Goal: Information Seeking & Learning: Learn about a topic

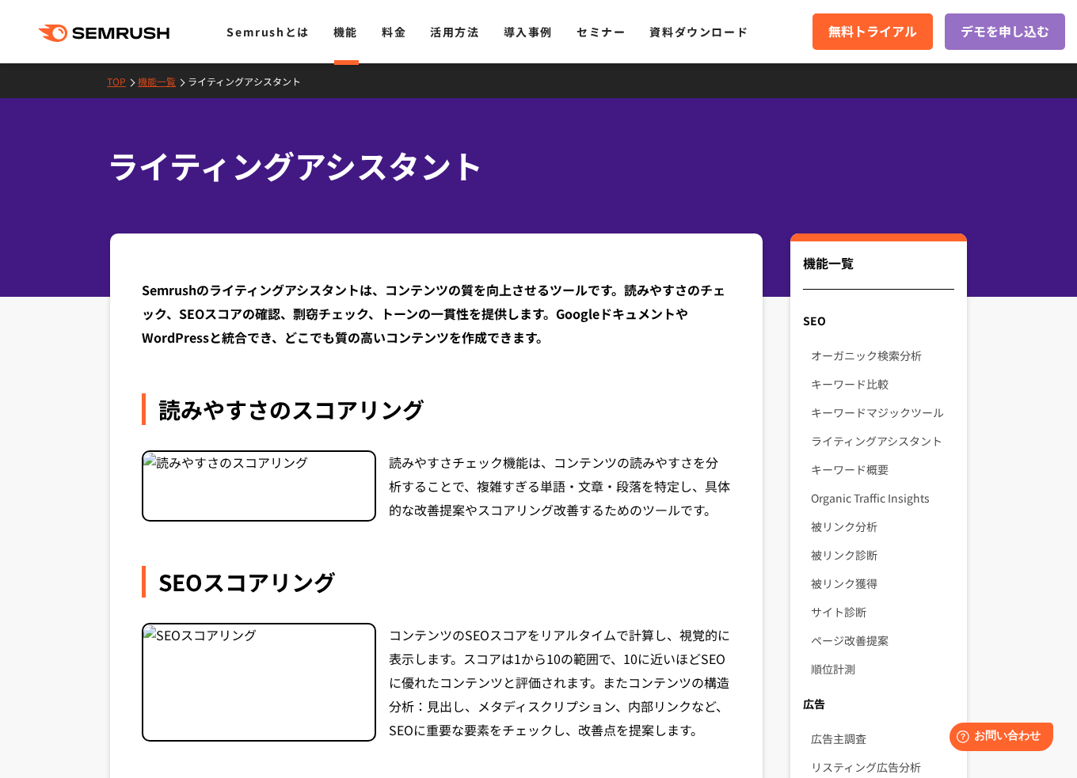
click at [105, 34] on polygon at bounding box center [109, 33] width 16 height 11
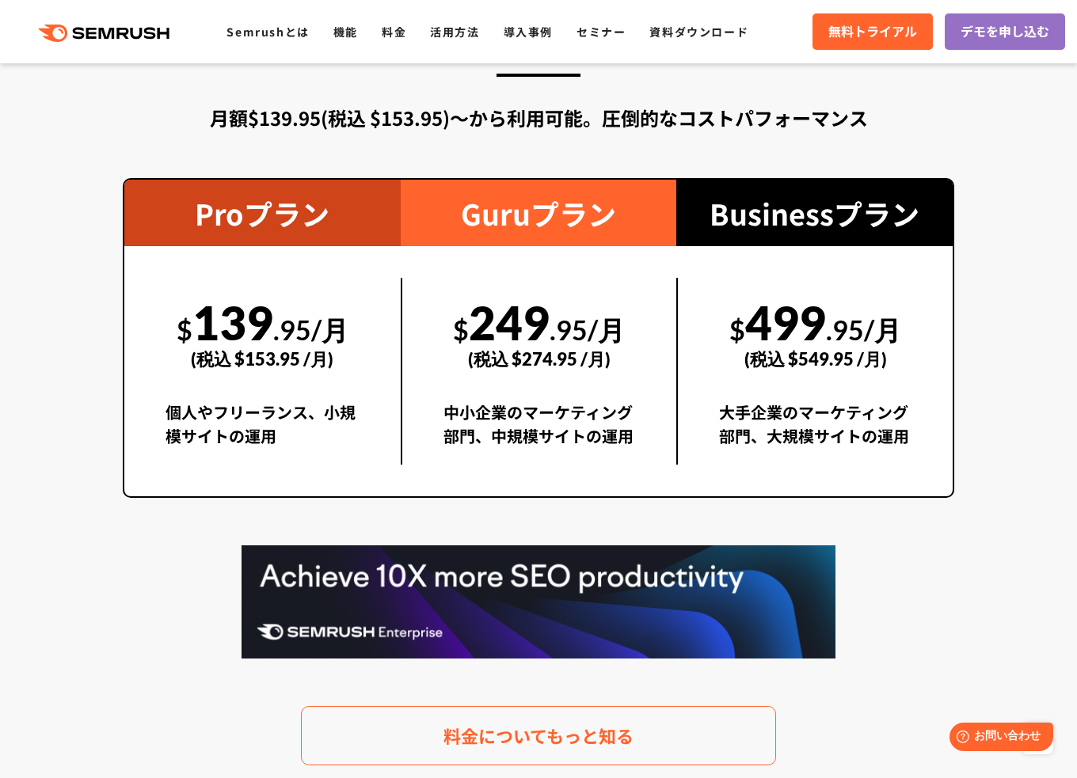
scroll to position [2851, 0]
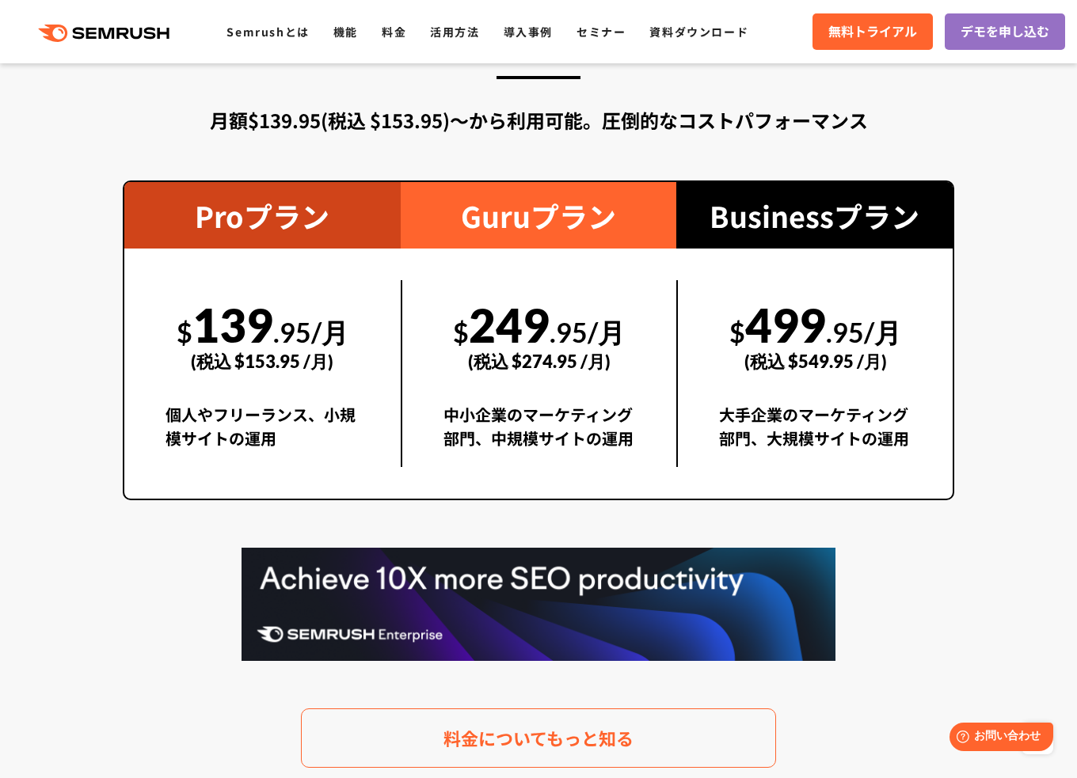
click at [329, 40] on ul "Semrushとは 機能 料金 活用方法 導入事例 セミナー 資料ダウンロード" at bounding box center [499, 31] width 546 height 21
click at [341, 36] on link "機能" at bounding box center [345, 32] width 25 height 16
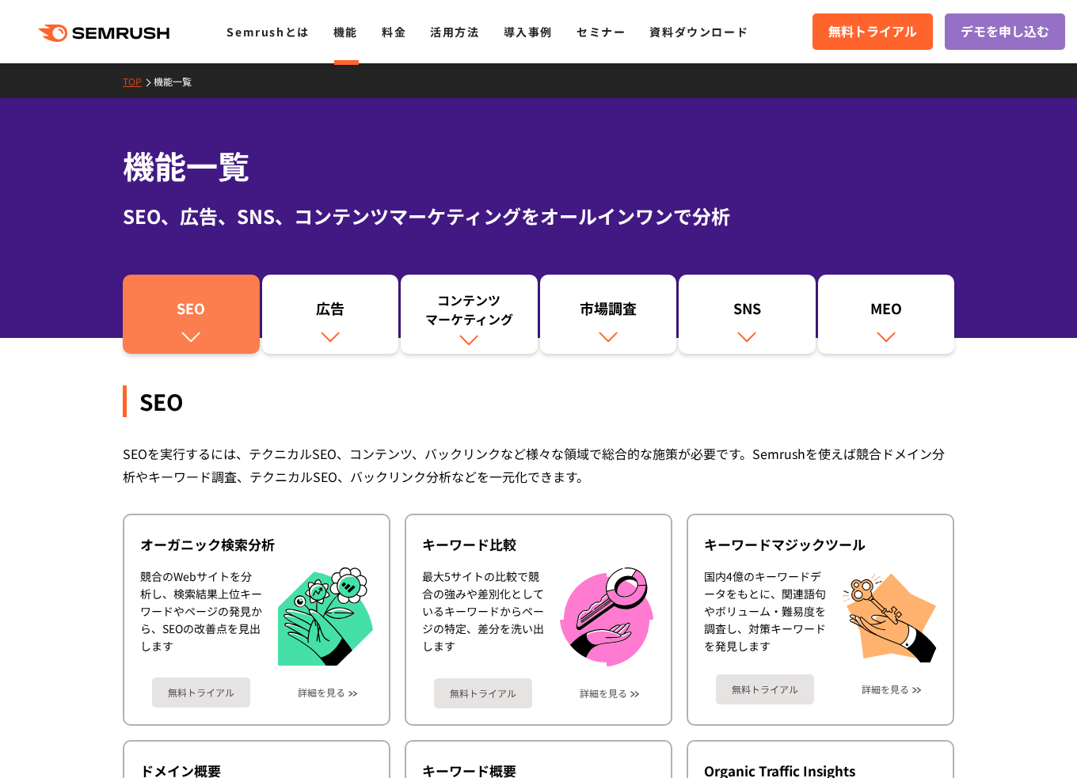
click at [190, 325] on link "SEO" at bounding box center [191, 314] width 137 height 79
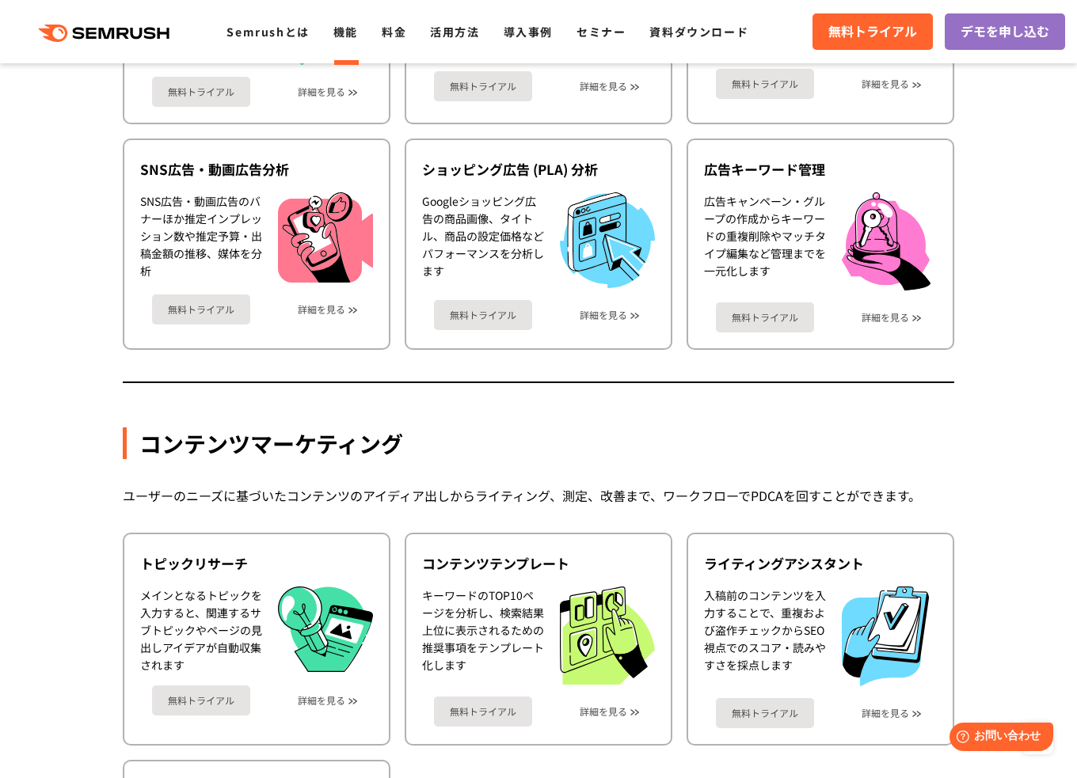
scroll to position [2254, 0]
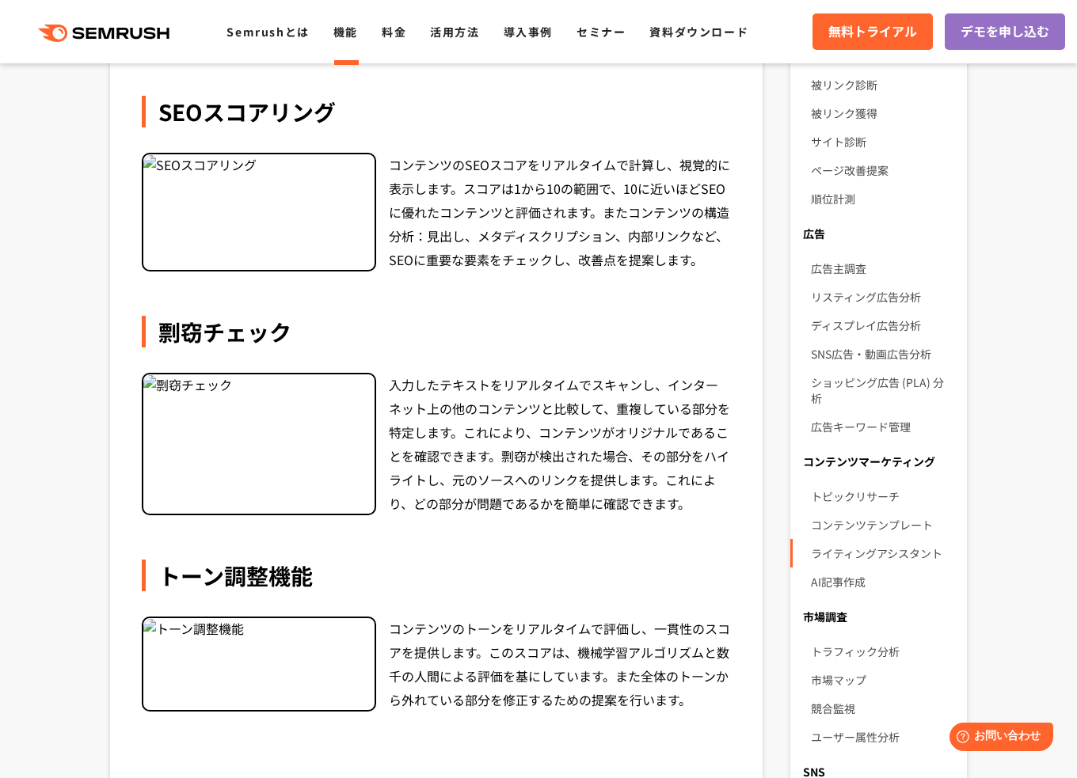
scroll to position [554, 0]
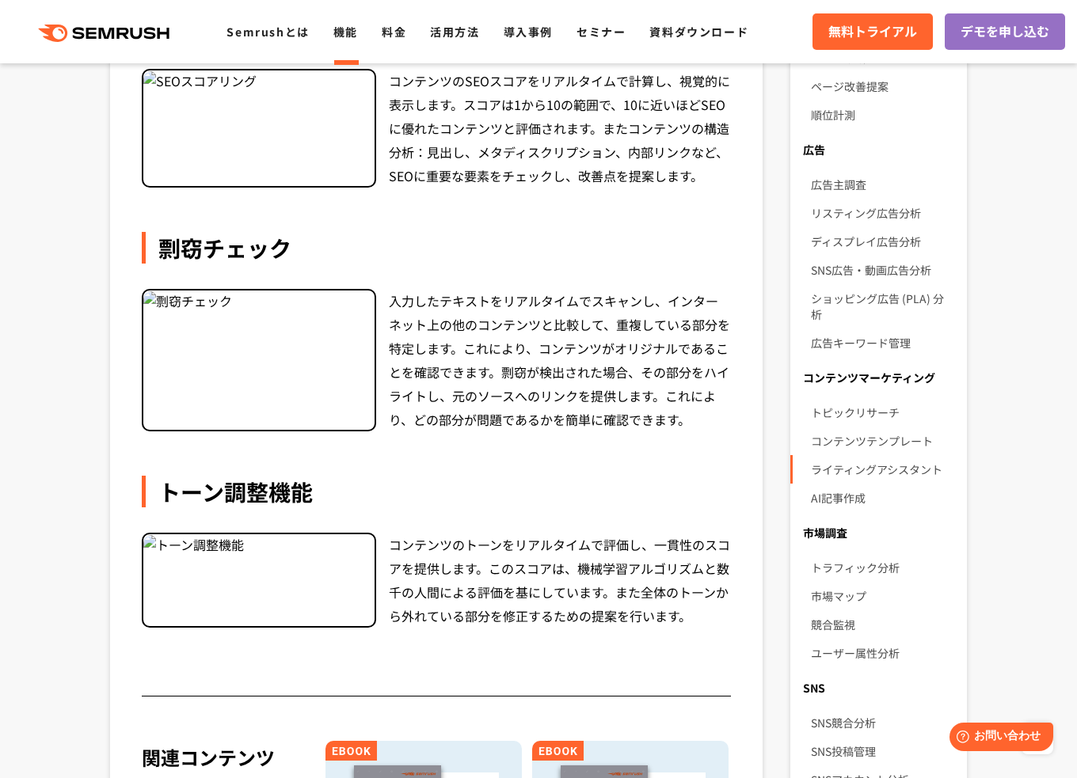
click at [274, 369] on div at bounding box center [259, 360] width 234 height 143
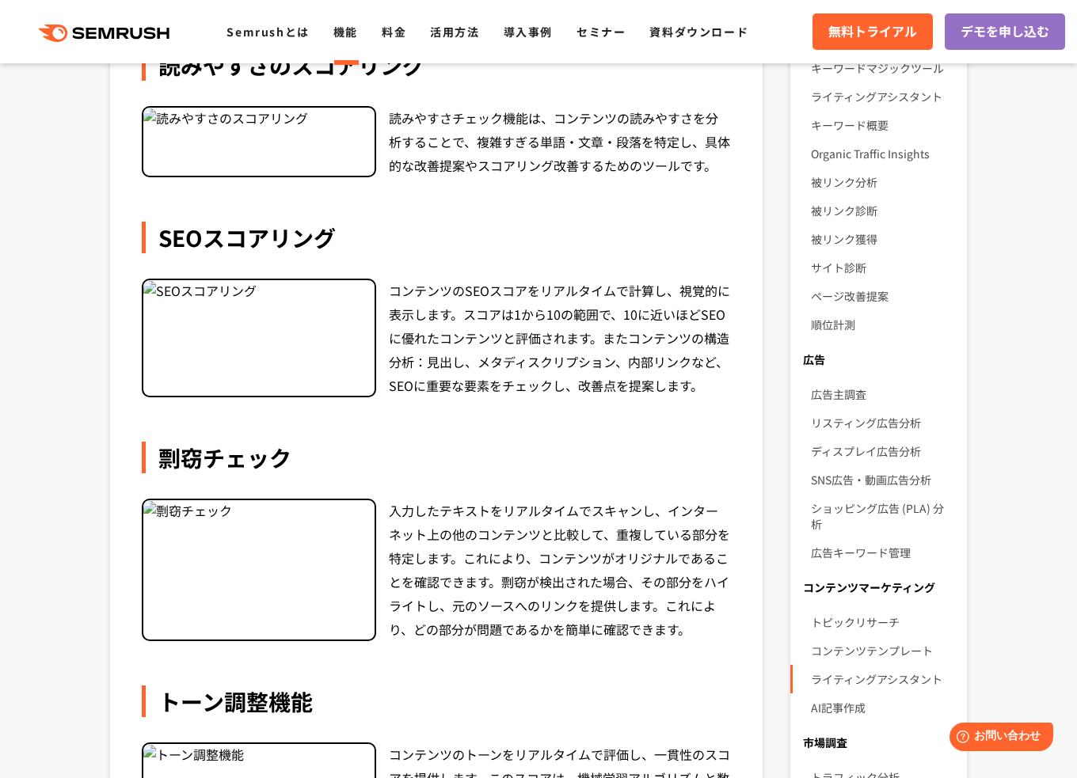
scroll to position [634, 0]
